Goal: Task Accomplishment & Management: Use online tool/utility

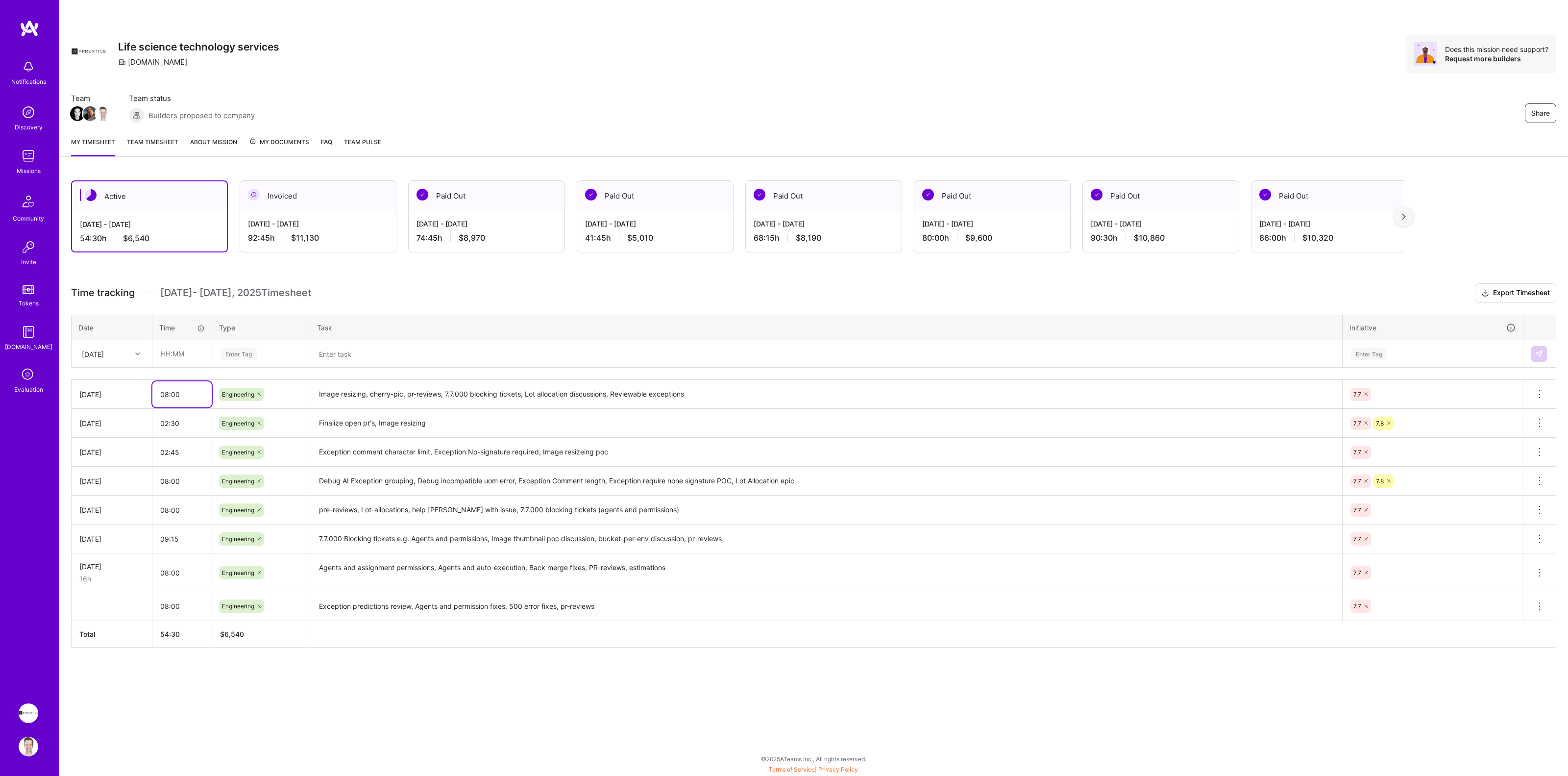
click at [187, 391] on input "08:00" at bounding box center [181, 394] width 60 height 26
type input "08:45"
click at [194, 349] on input "text" at bounding box center [181, 353] width 58 height 26
type input "08:00"
click at [387, 353] on textarea "Reviewable" at bounding box center [826, 354] width 1030 height 26
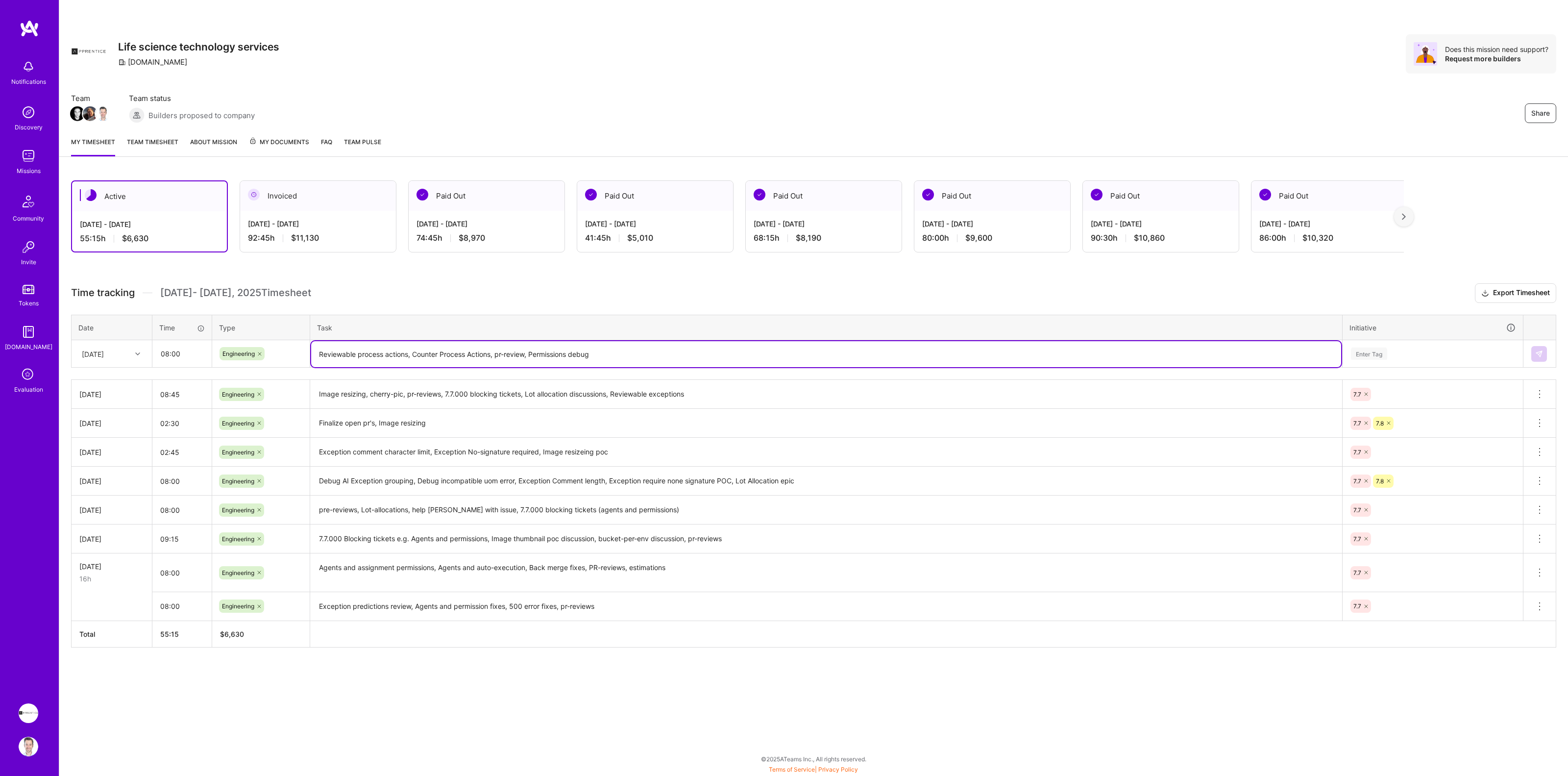
type textarea "Reviewable process actions, Counter Process Actions, pr-review, Permissions deb…"
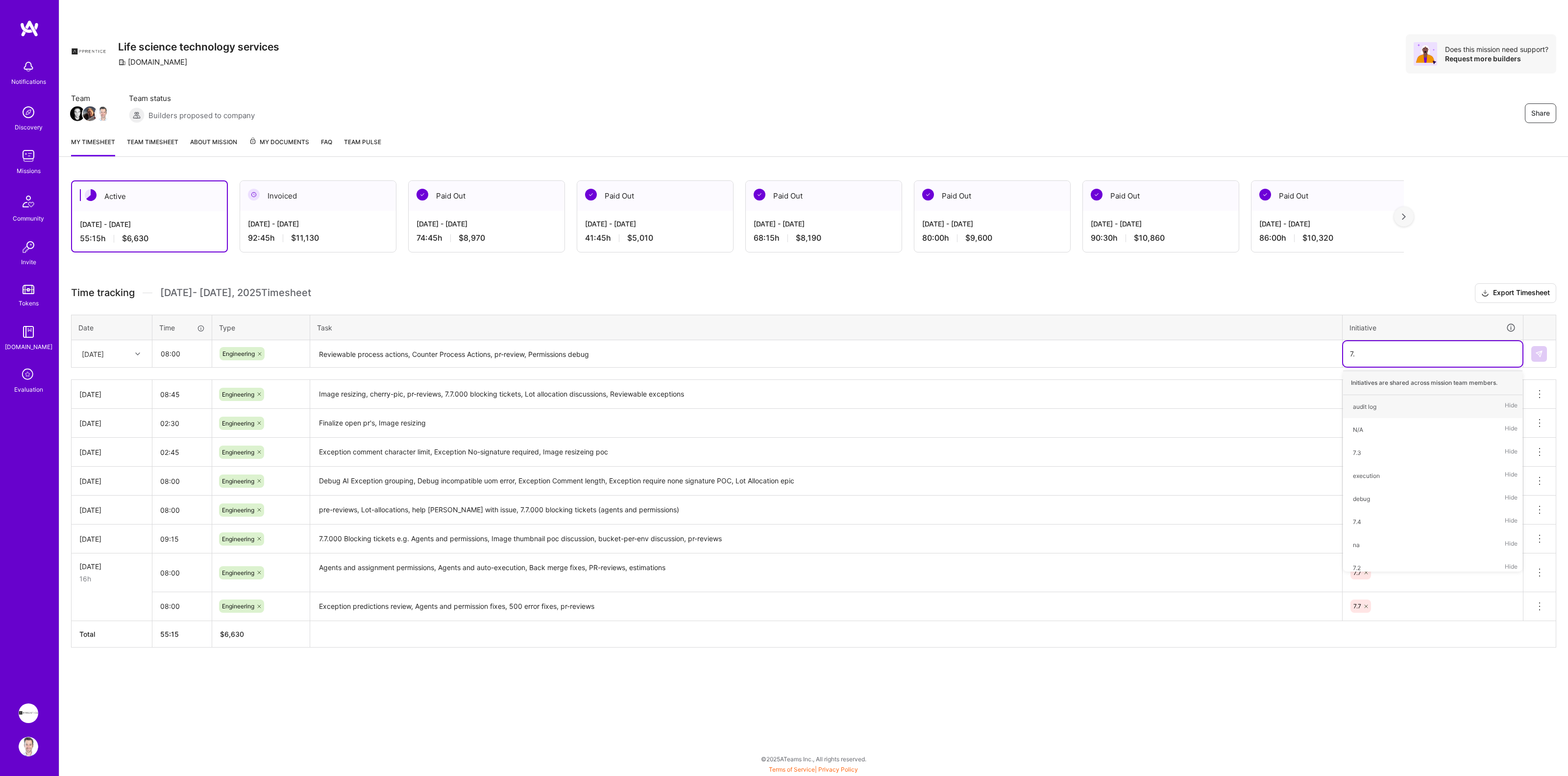
type input "7.7"
type input "7.8"
click at [600, 353] on textarea "Reviewable process actions, Counter Process Actions, pr-review, Permissions deb…" at bounding box center [826, 354] width 1030 height 26
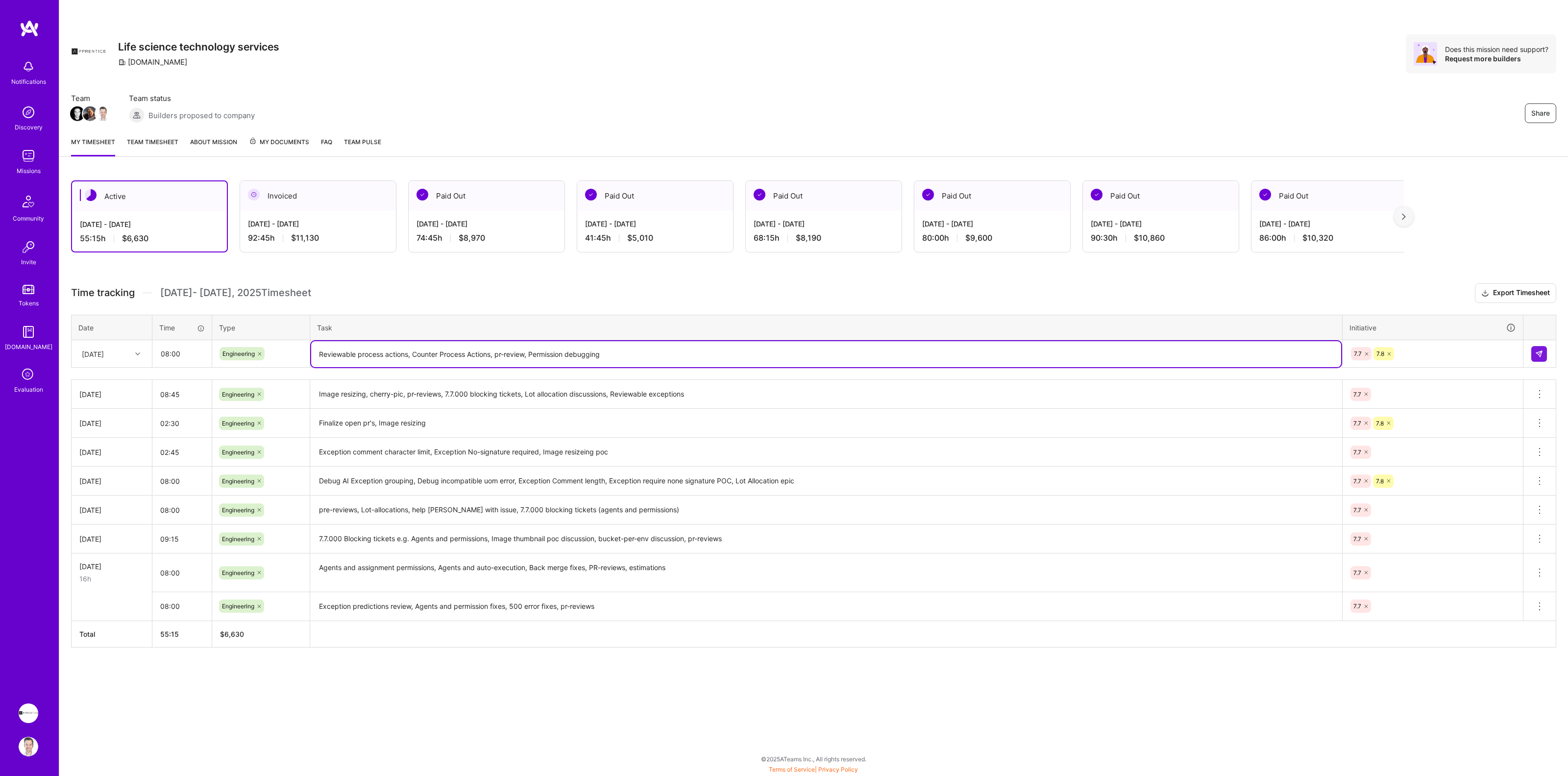
click at [673, 353] on textarea "Reviewable process actions, Counter Process Actions, pr-review, Permission debu…" at bounding box center [826, 354] width 1030 height 26
type textarea "Reviewable process actions, Counter Process Actions, pr-review, Permission debu…"
click at [1544, 355] on button at bounding box center [1539, 353] width 16 height 16
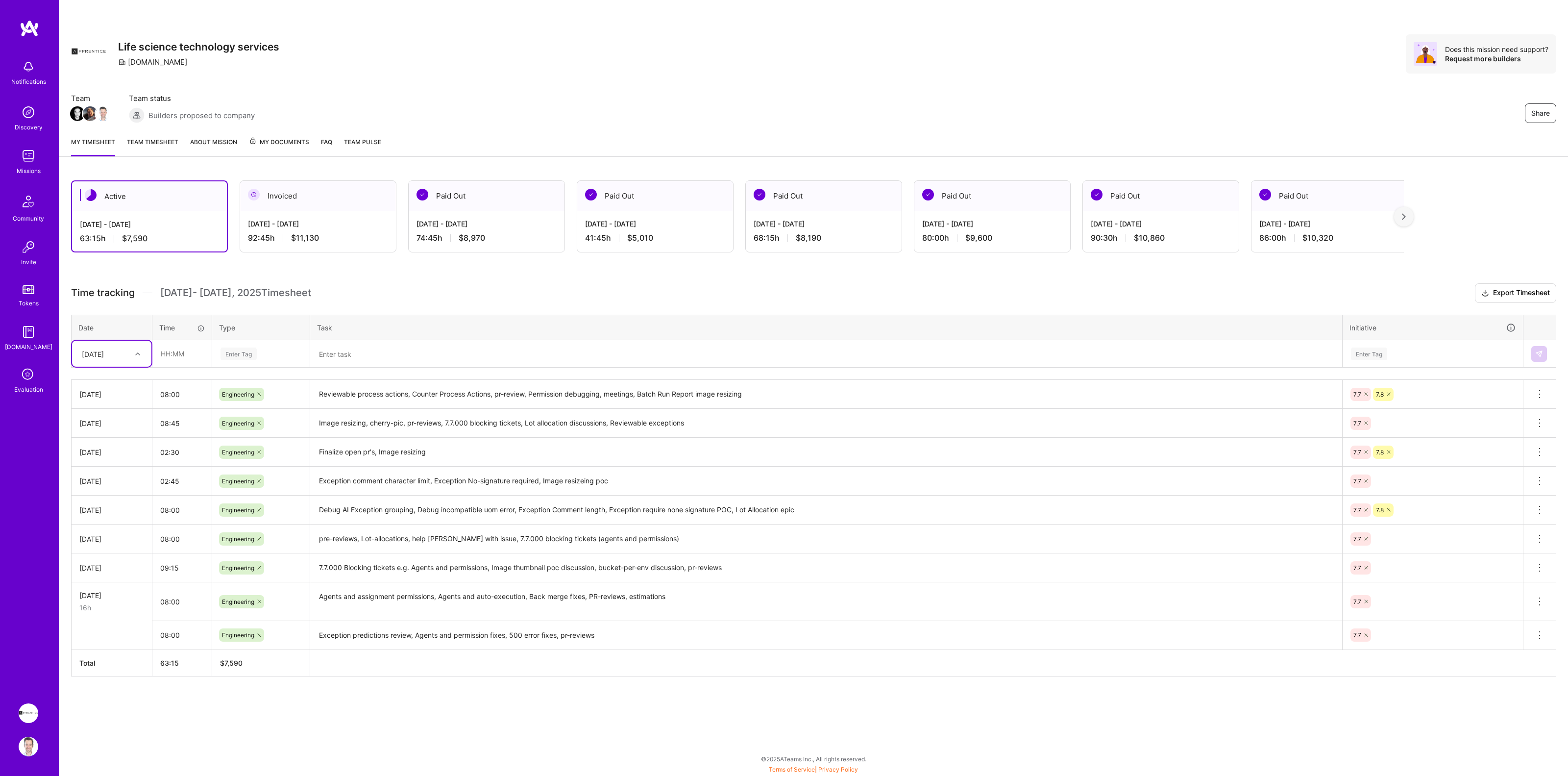
click at [807, 298] on h3 "Time tracking Sep 16 - Sep 30 , 2025 Timesheet Export Timesheet" at bounding box center [813, 293] width 1485 height 20
